Goal: Task Accomplishment & Management: Manage account settings

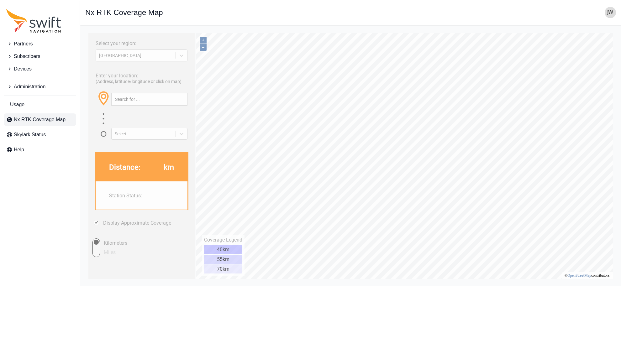
click at [23, 44] on span "Partners" at bounding box center [23, 44] width 19 height 8
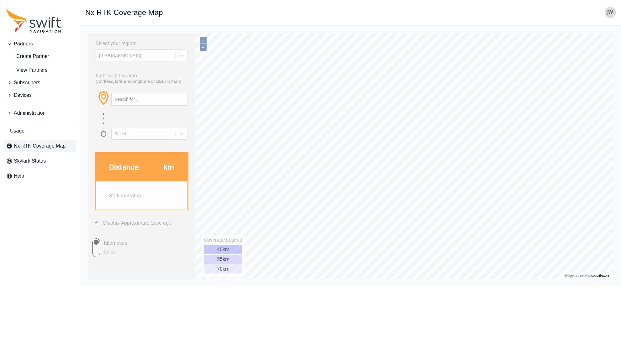
click at [29, 42] on span "Partners" at bounding box center [23, 44] width 19 height 8
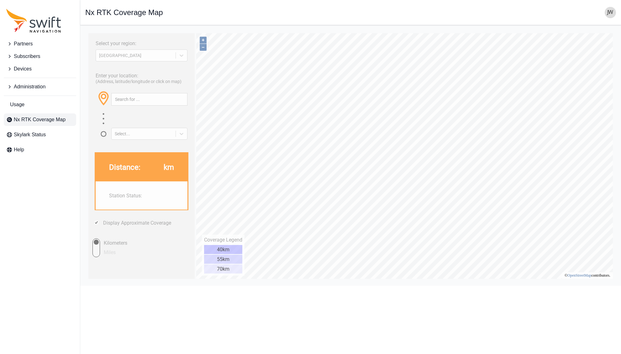
click at [28, 43] on span "Partners" at bounding box center [23, 44] width 19 height 8
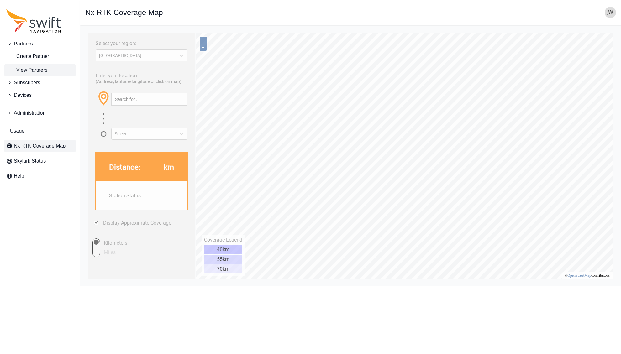
click at [26, 69] on span "View Partners" at bounding box center [26, 70] width 41 height 8
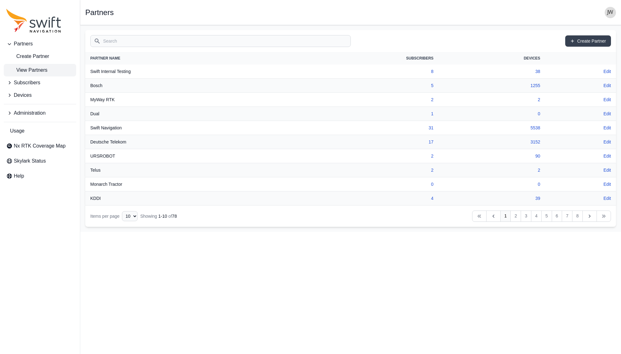
click at [117, 73] on th "Swift Internal Testing" at bounding box center [186, 72] width 203 height 14
click at [430, 128] on link "31" at bounding box center [430, 127] width 5 height 5
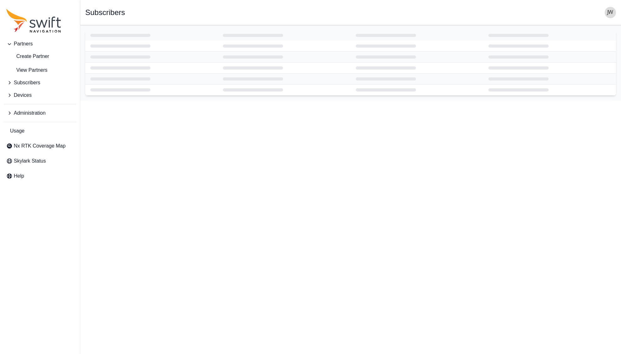
select select "ab3272ce-40d0-4c94-a524-96a758ab755c"
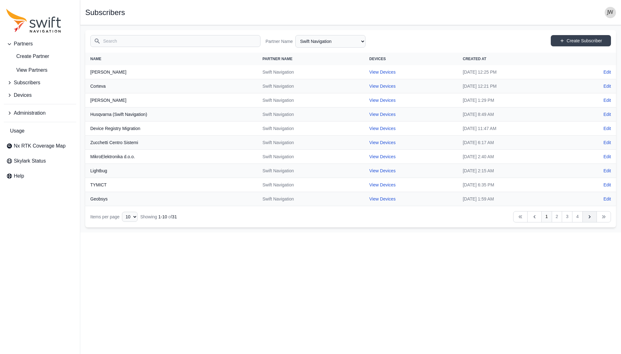
click at [586, 217] on icon "Table navigation" at bounding box center [589, 217] width 6 height 6
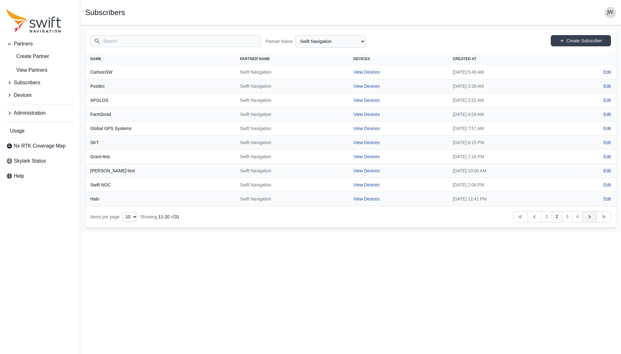
click at [586, 217] on icon "Table navigation" at bounding box center [589, 217] width 6 height 6
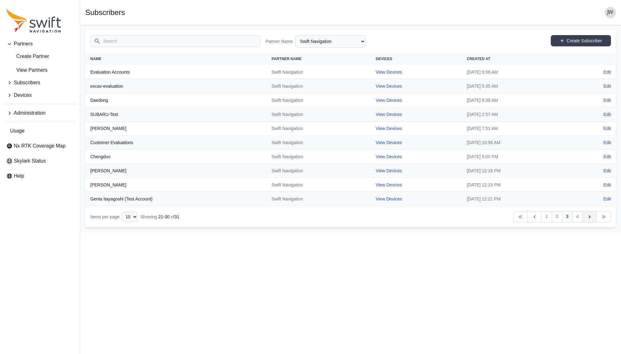
click at [586, 217] on icon "Table navigation" at bounding box center [589, 217] width 6 height 6
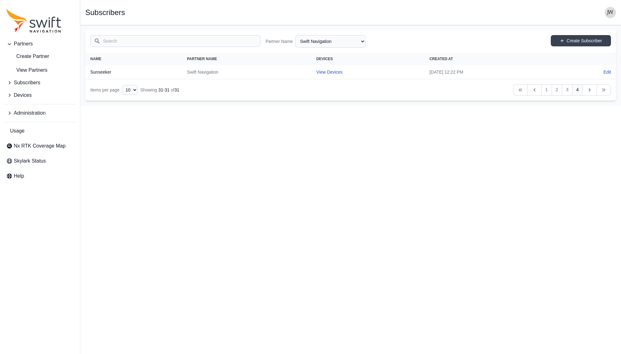
click at [586, 106] on html "Partners Create Partner View Partners Subscribers Devices Administration Usage …" at bounding box center [310, 53] width 621 height 106
click at [27, 45] on span "Partners" at bounding box center [23, 44] width 19 height 8
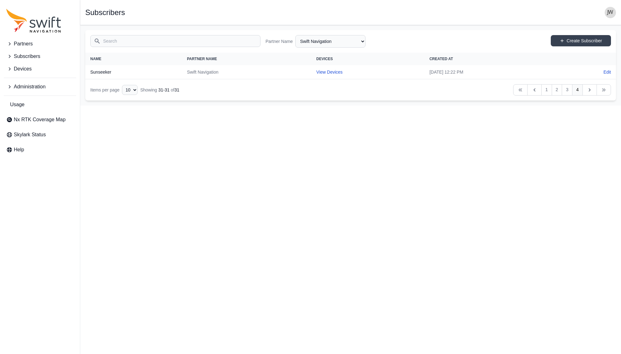
click at [107, 41] on input "Search" at bounding box center [175, 41] width 170 height 12
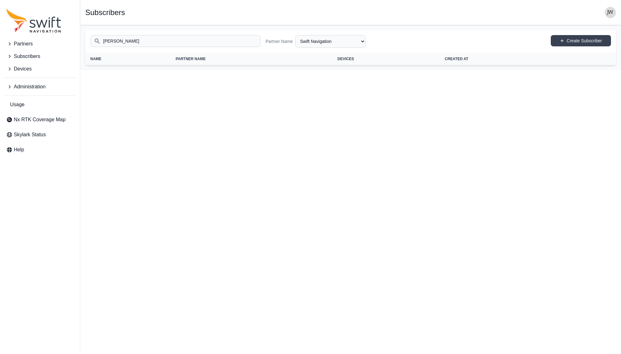
type input "[PERSON_NAME]"
click at [9, 56] on icon "Sidenav" at bounding box center [9, 56] width 6 height 6
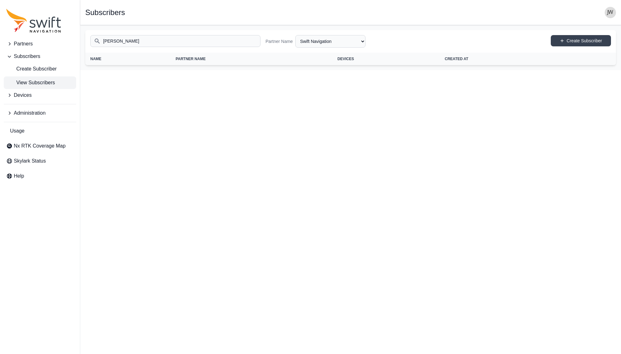
click at [18, 80] on span "View Subscribers" at bounding box center [30, 83] width 49 height 8
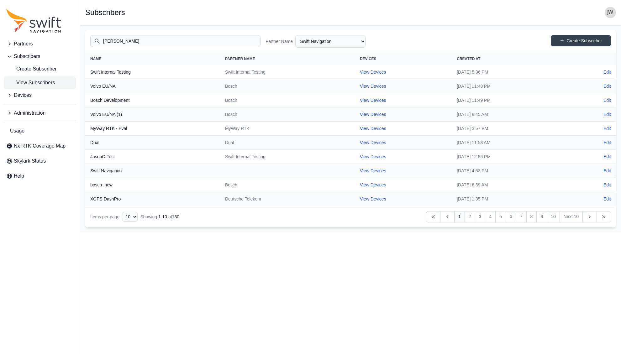
select select "Partner Name"
click at [138, 40] on input "[PERSON_NAME]" at bounding box center [175, 41] width 170 height 12
click at [610, 13] on img "button" at bounding box center [609, 12] width 11 height 11
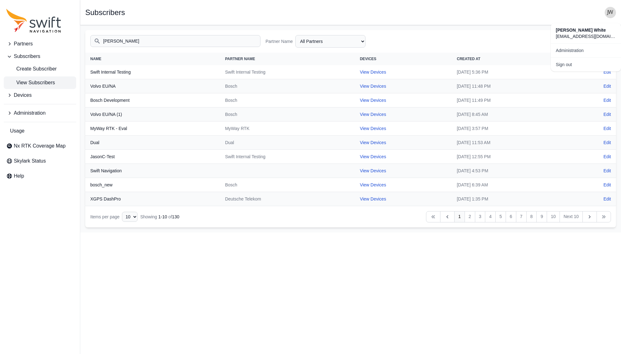
click at [564, 30] on span "[PERSON_NAME]" at bounding box center [585, 30] width 60 height 6
click at [608, 12] on img "button" at bounding box center [609, 12] width 11 height 11
click at [569, 51] on link "Administration" at bounding box center [585, 50] width 70 height 11
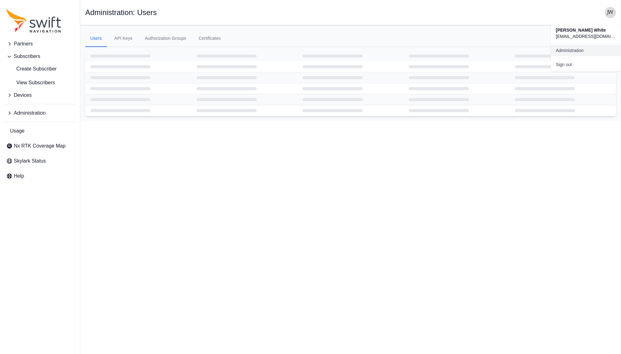
select select "ab3272ce-40d0-4c94-a524-96a758ab755c"
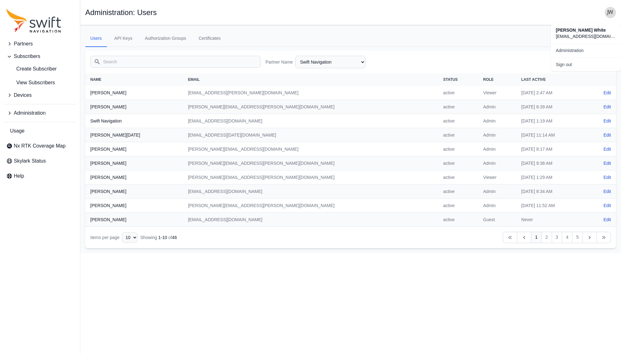
click at [458, 9] on div "Open sidebar Administration: Users" at bounding box center [350, 12] width 530 height 11
click at [112, 220] on th "[PERSON_NAME]" at bounding box center [134, 220] width 98 height 14
click at [201, 219] on td "[EMAIL_ADDRESS][DOMAIN_NAME]" at bounding box center [310, 220] width 255 height 14
click at [605, 219] on link "Edit" at bounding box center [607, 219] width 8 height 6
select select "ab3272ce-40d0-4c94-a524-96a758ab755c"
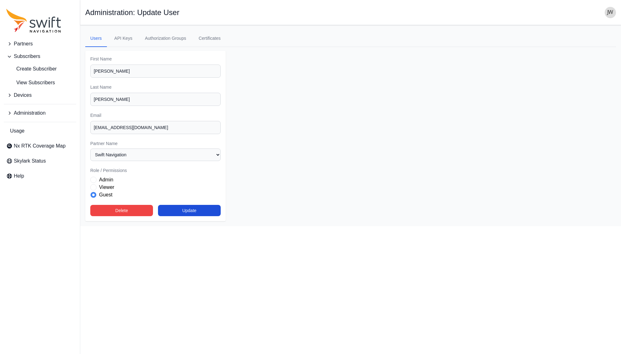
select select "ab3272ce-40d0-4c94-a524-96a758ab755c"
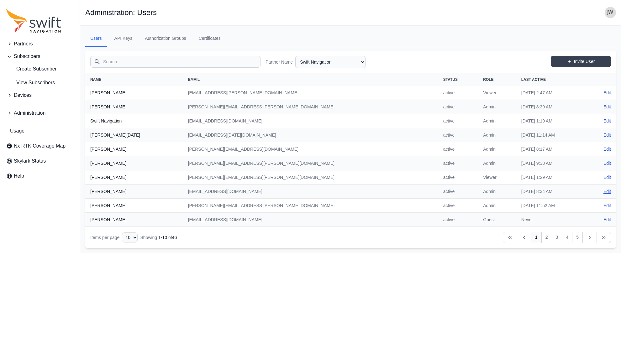
click at [607, 190] on link "Edit" at bounding box center [607, 191] width 8 height 6
select select "ab3272ce-40d0-4c94-a524-96a758ab755c"
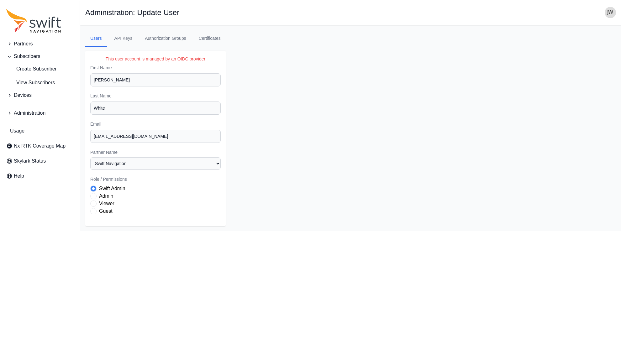
select select "ab3272ce-40d0-4c94-a524-96a758ab755c"
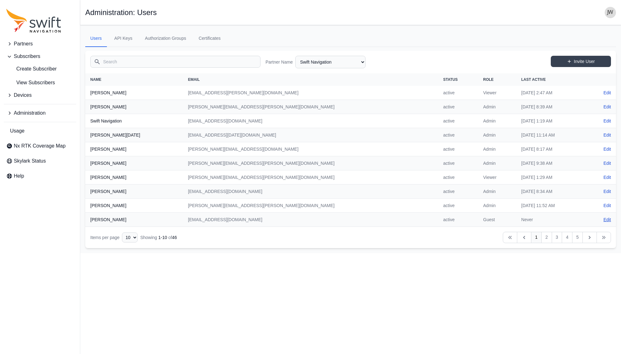
click at [604, 219] on link "Edit" at bounding box center [607, 219] width 8 height 6
select select "ab3272ce-40d0-4c94-a524-96a758ab755c"
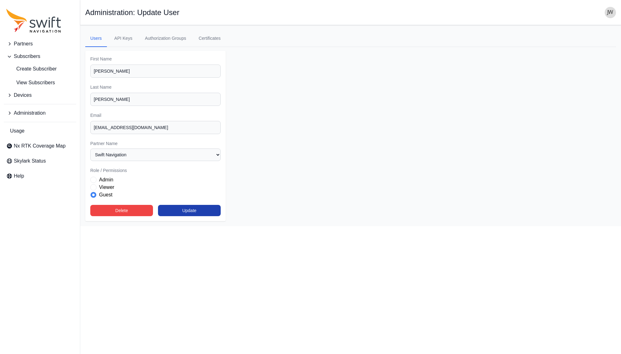
click at [196, 207] on button "Update" at bounding box center [189, 210] width 63 height 11
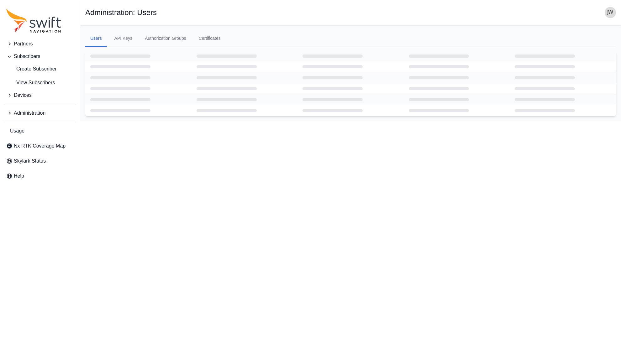
select select "ab3272ce-40d0-4c94-a524-96a758ab755c"
